Goal: Find specific page/section: Find specific page/section

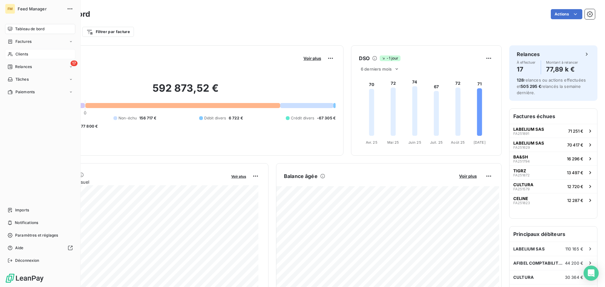
click at [19, 57] on div "Clients" at bounding box center [40, 54] width 70 height 10
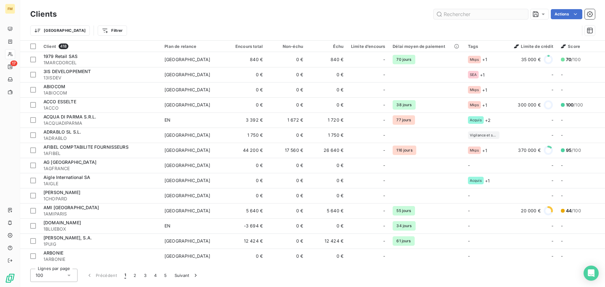
click at [463, 15] on input "text" at bounding box center [480, 14] width 94 height 10
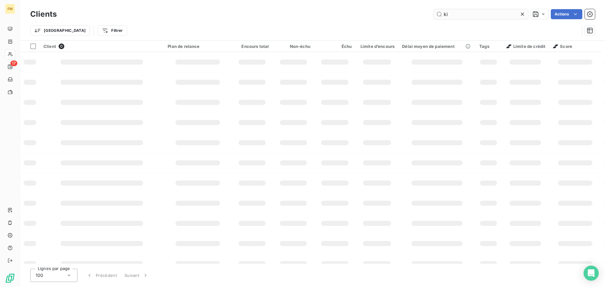
type input "k"
type input "libris"
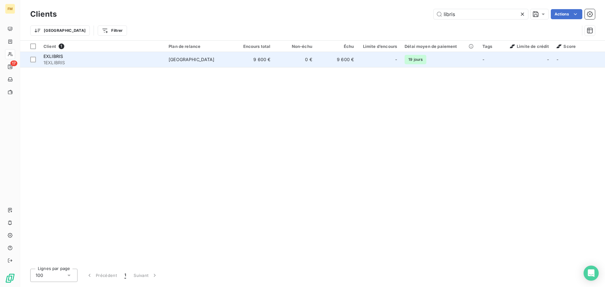
click at [229, 64] on td "[GEOGRAPHIC_DATA]" at bounding box center [199, 59] width 68 height 15
